Goal: Task Accomplishment & Management: Use online tool/utility

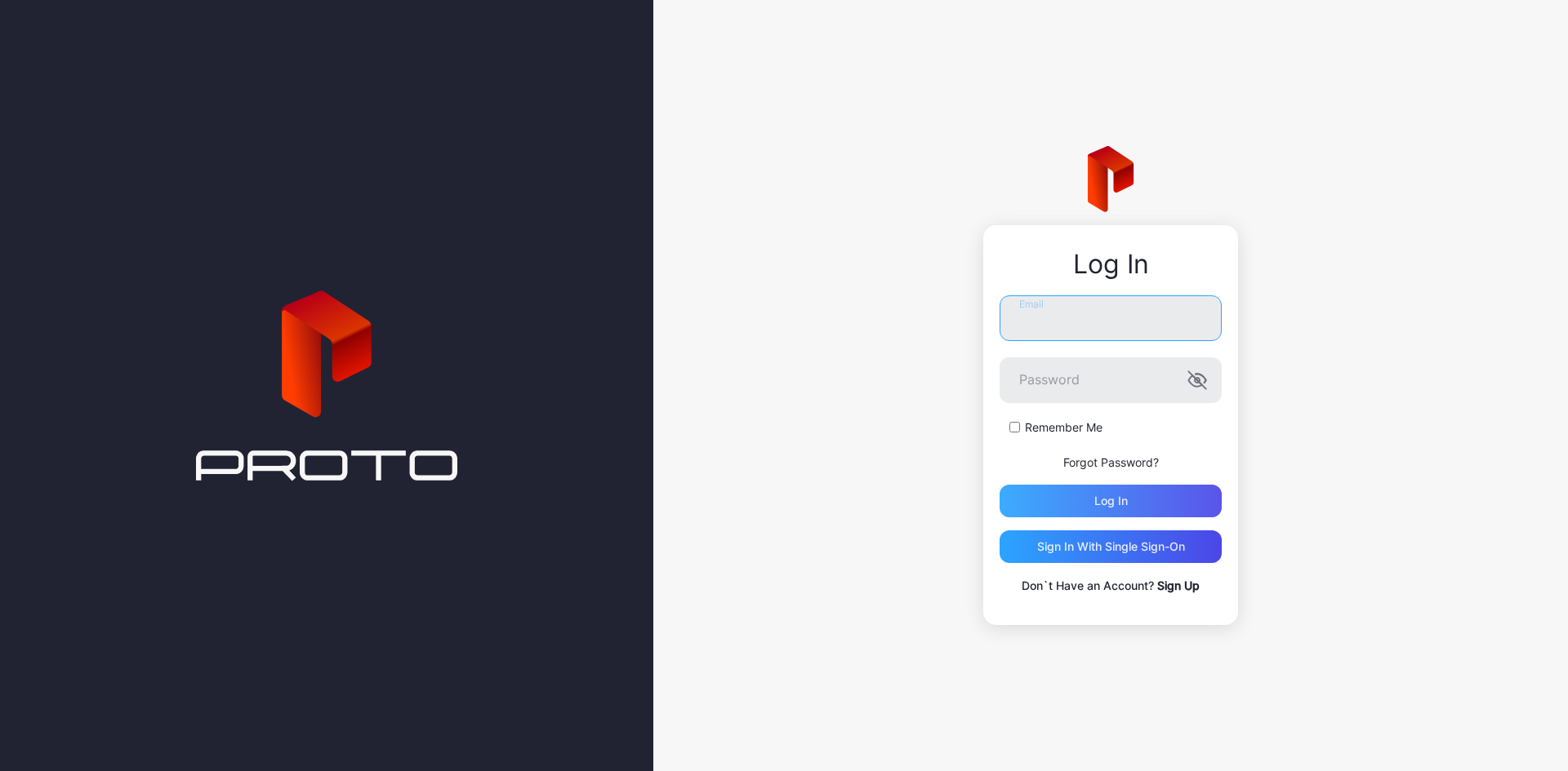
type input "**********"
click at [1177, 513] on div "Log in" at bounding box center [1110, 500] width 222 height 32
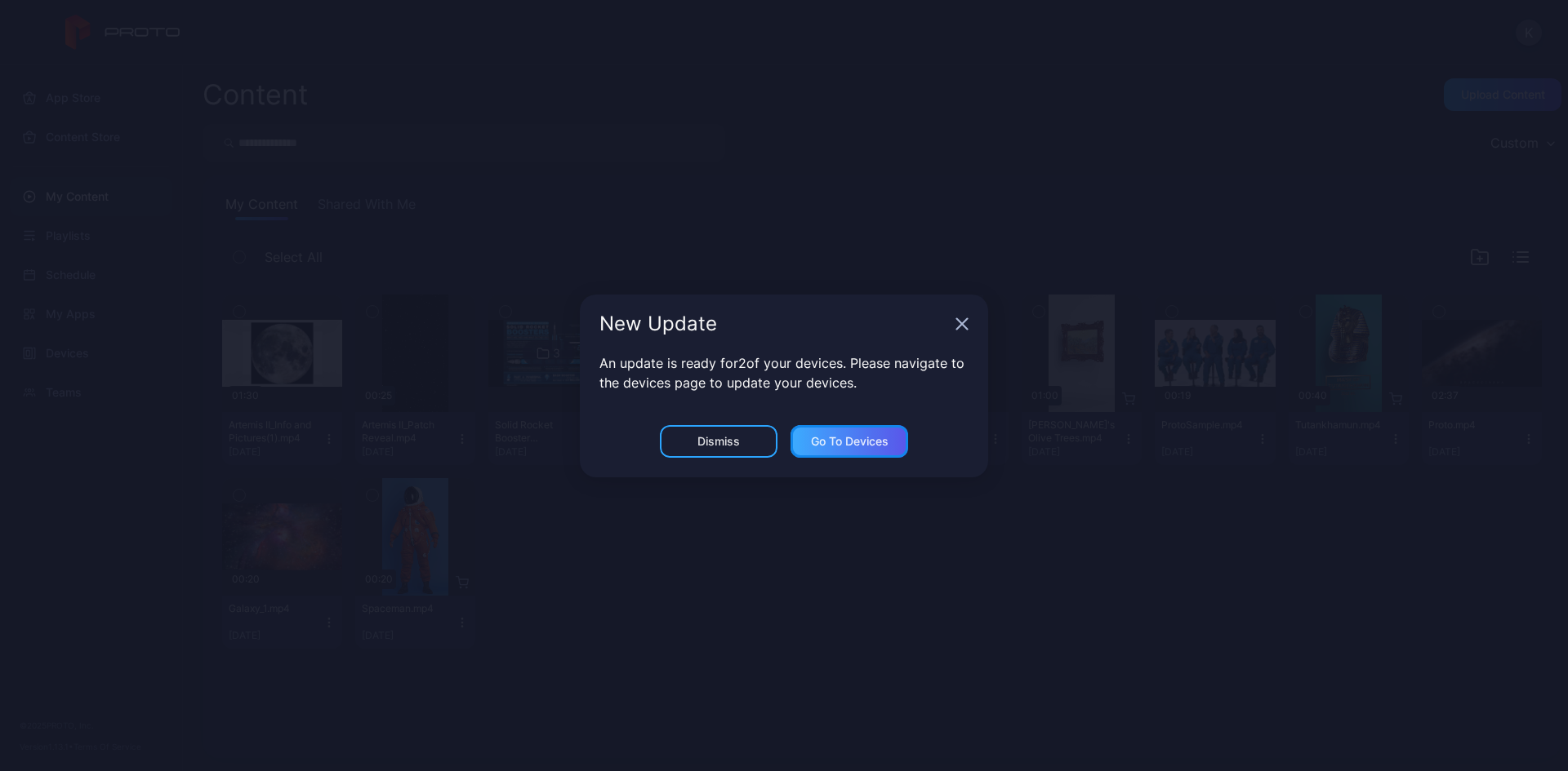
click at [863, 446] on div "Go to devices" at bounding box center [849, 441] width 78 height 13
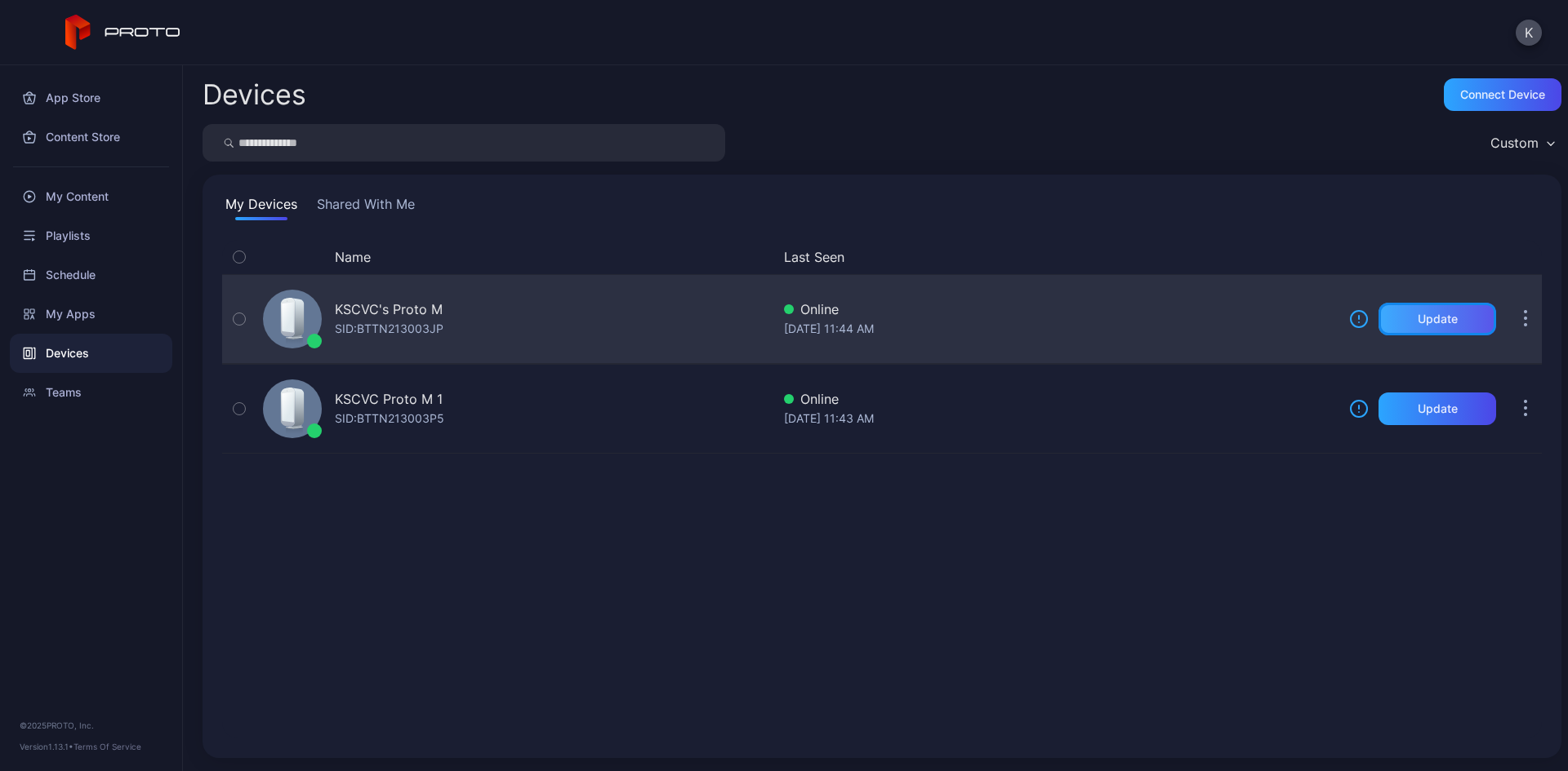
click at [1433, 317] on div "Update" at bounding box center [1437, 318] width 40 height 13
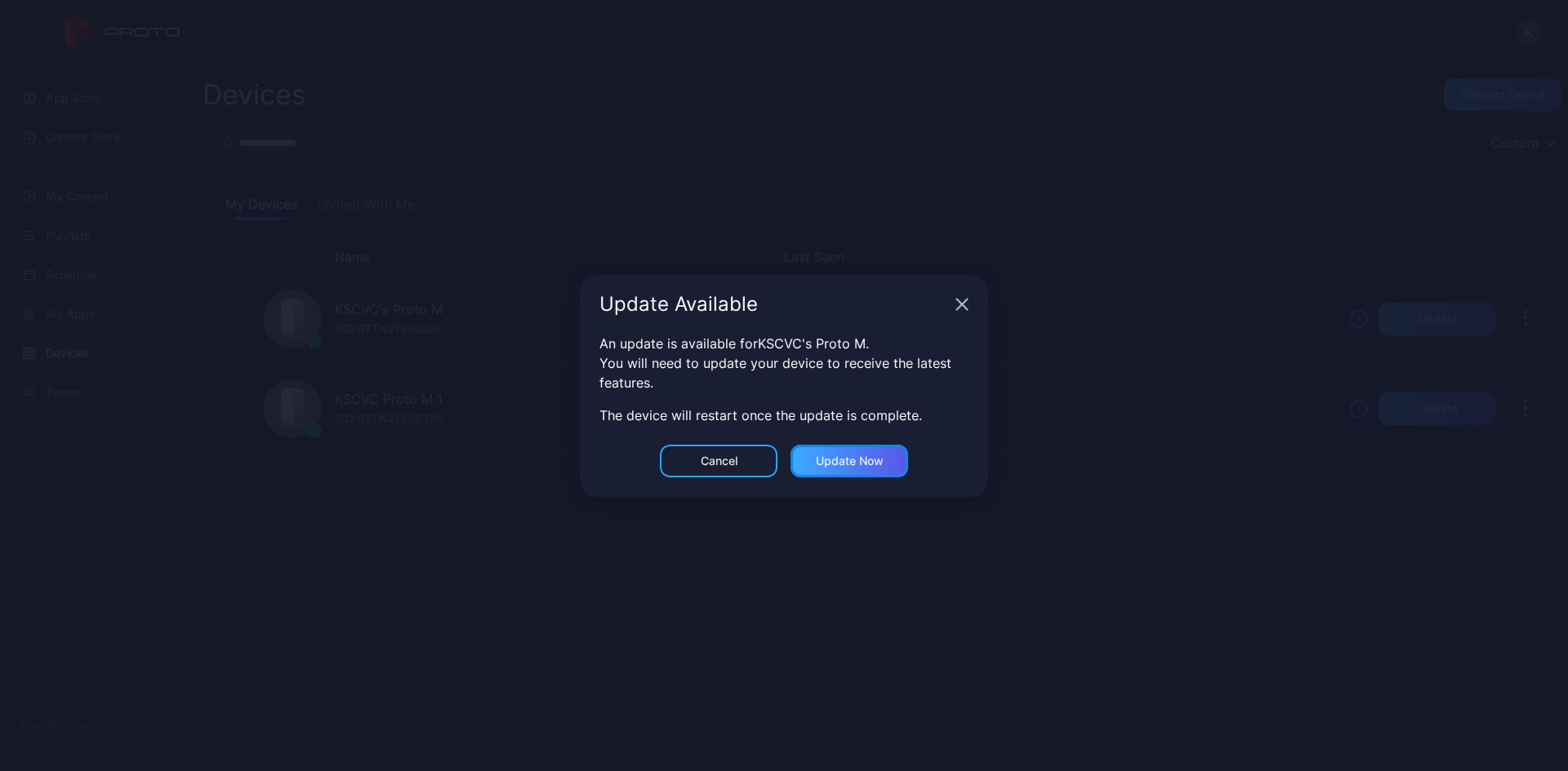
click at [881, 462] on div "Update now" at bounding box center [849, 461] width 68 height 13
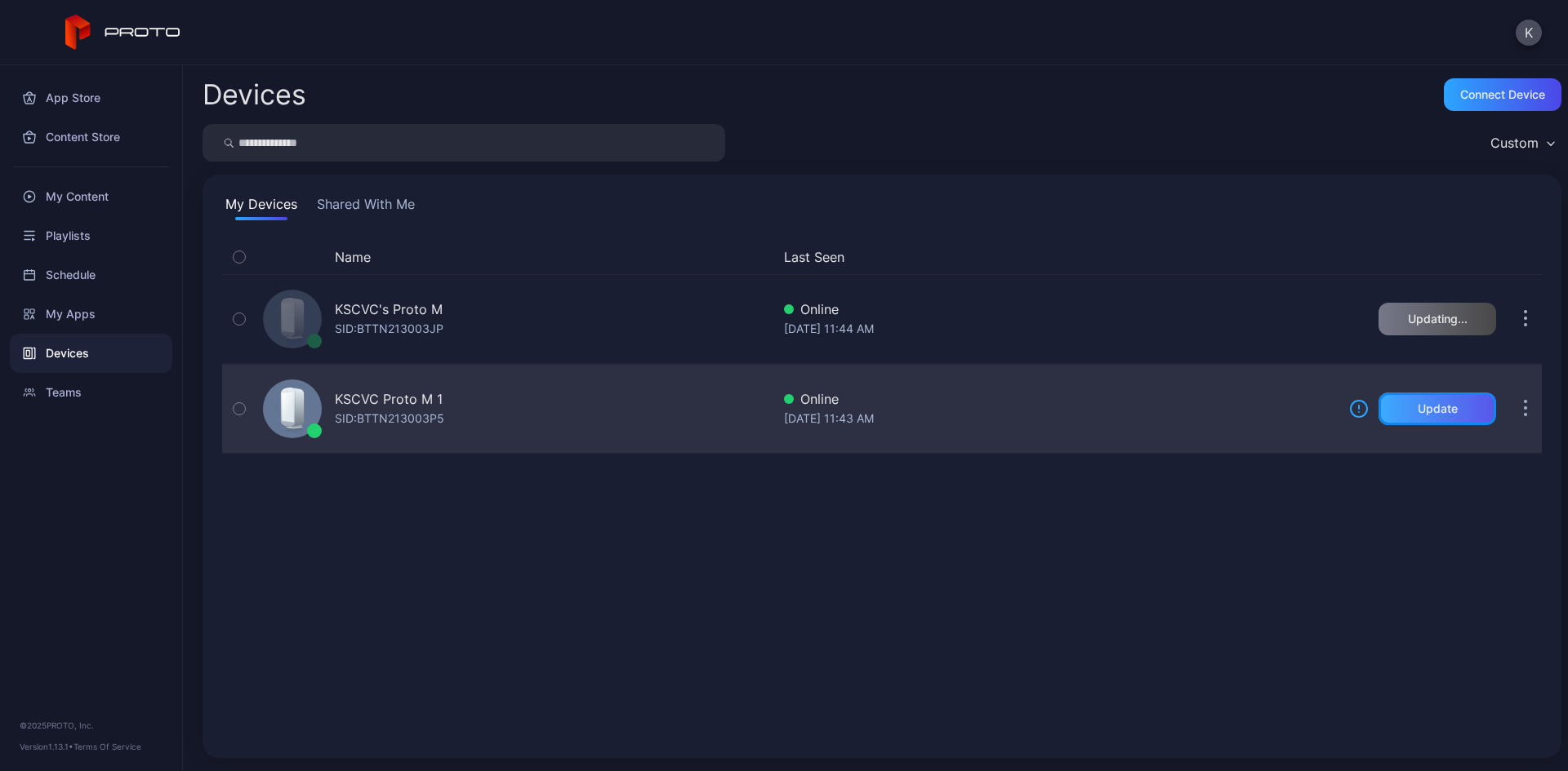
click at [1453, 411] on div "Update" at bounding box center [1436, 409] width 117 height 32
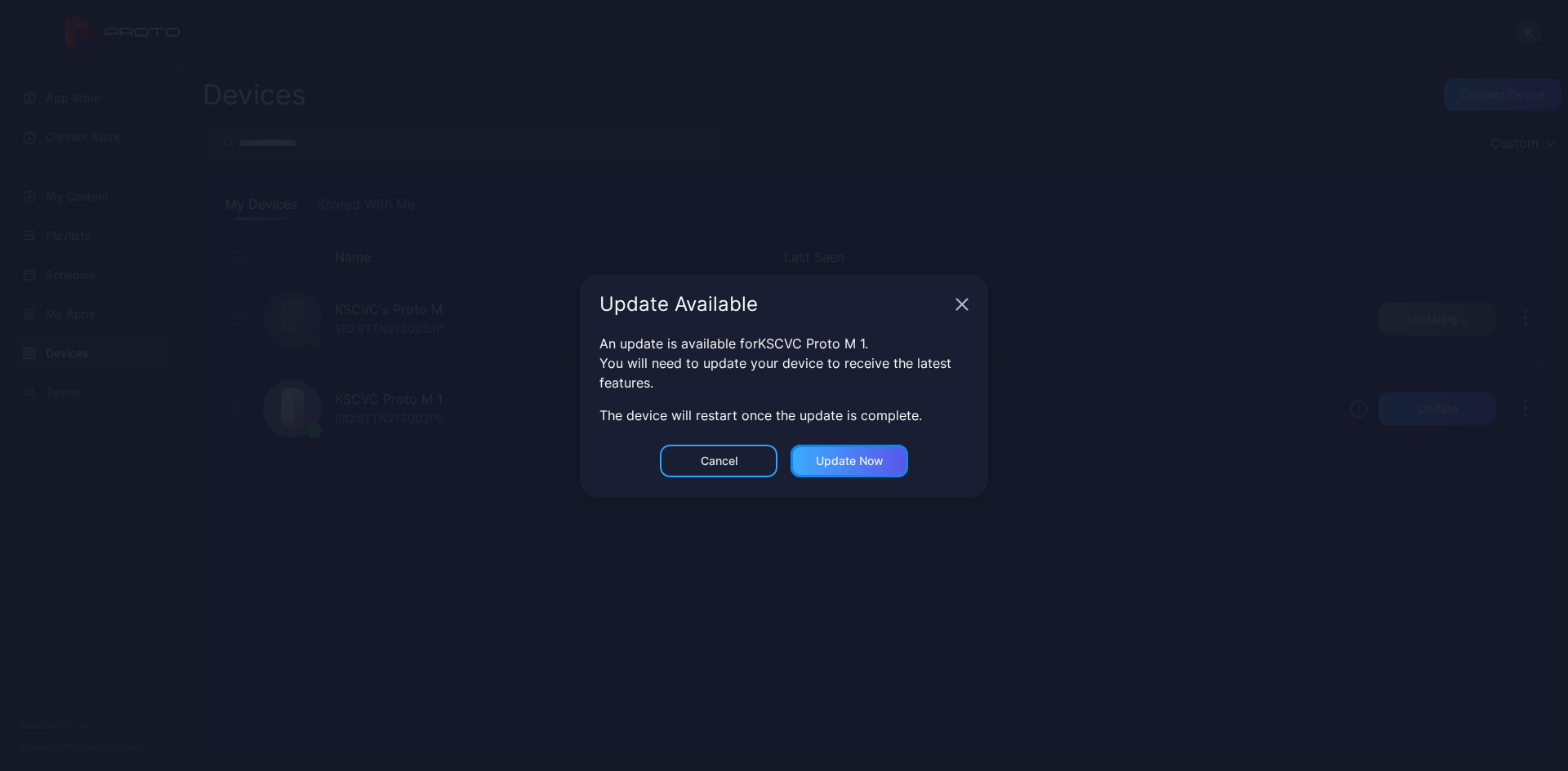
click at [874, 469] on div "Update now" at bounding box center [848, 461] width 117 height 32
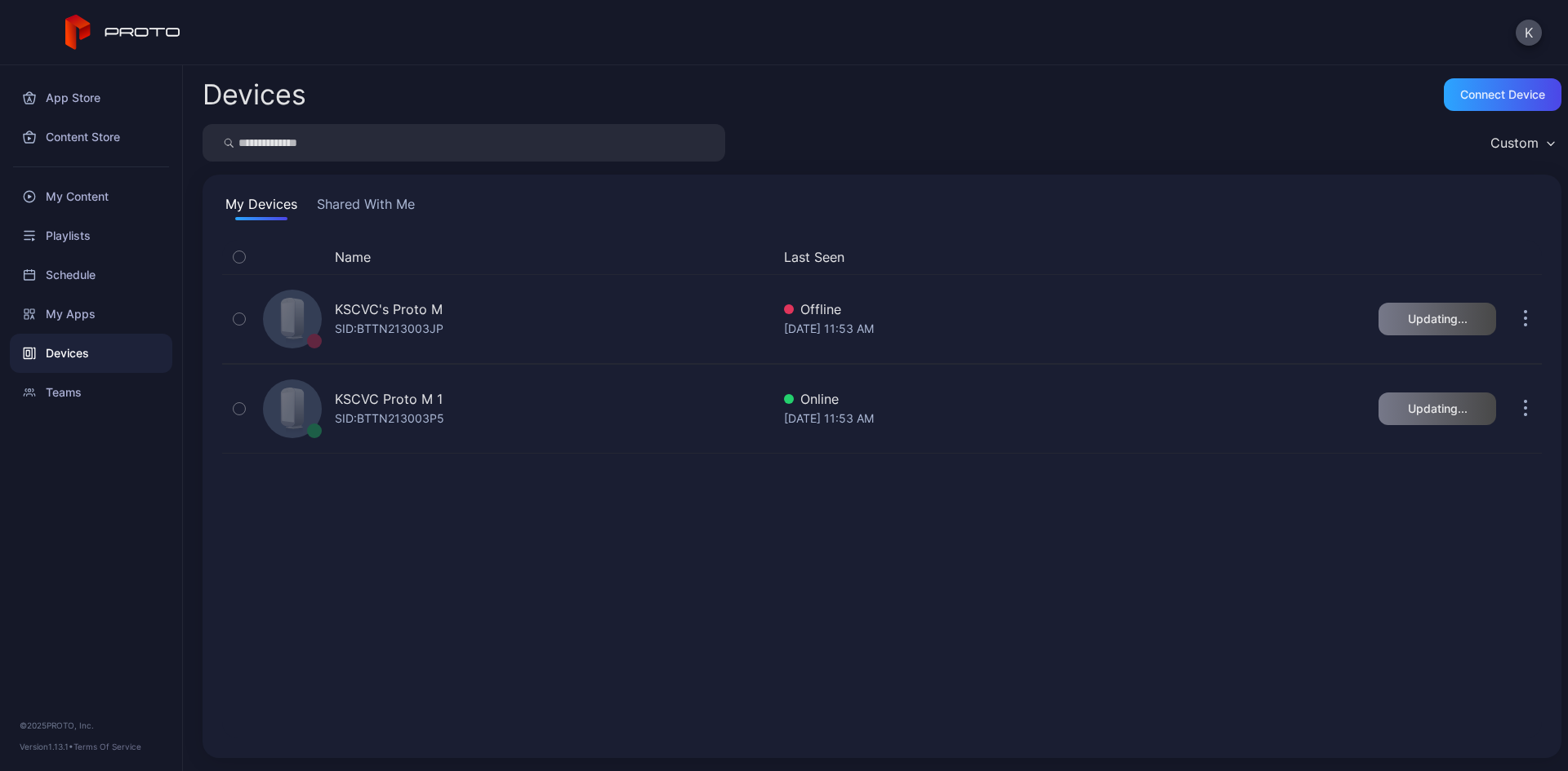
click at [1134, 155] on div "Custom" at bounding box center [882, 143] width 1358 height 37
